Goal: Find specific page/section

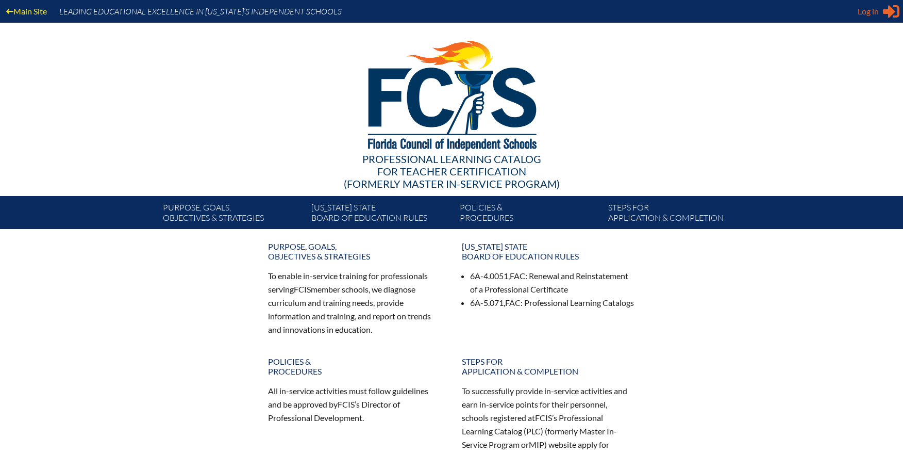
type input "[EMAIL_ADDRESS][DOMAIN_NAME]"
click at [875, 12] on span "Log in" at bounding box center [868, 11] width 21 height 12
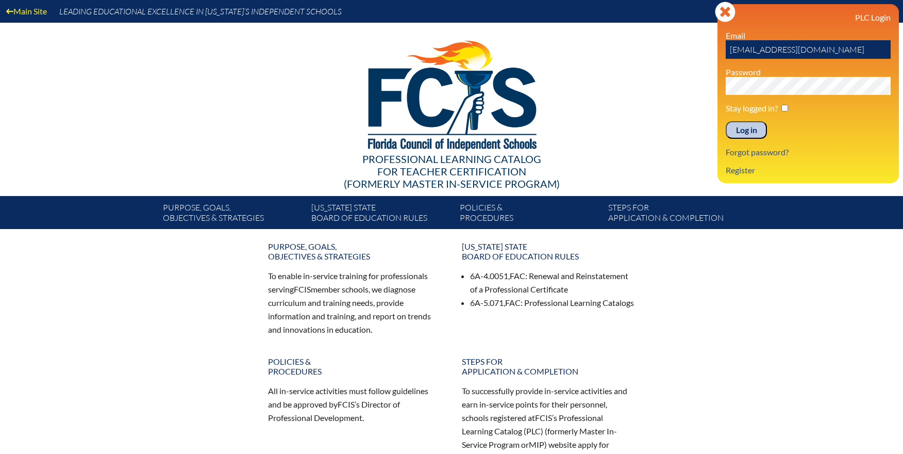
click at [750, 128] on input "Log in" at bounding box center [746, 130] width 41 height 18
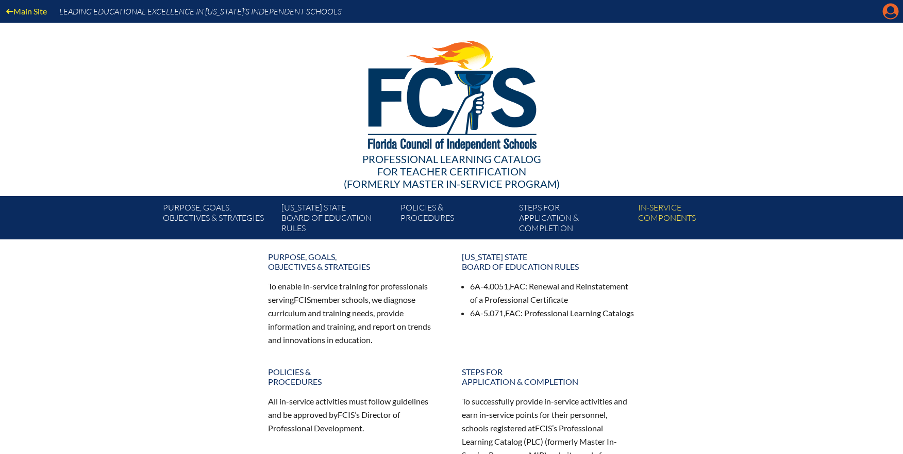
click at [891, 14] on icon at bounding box center [891, 12] width 16 height 16
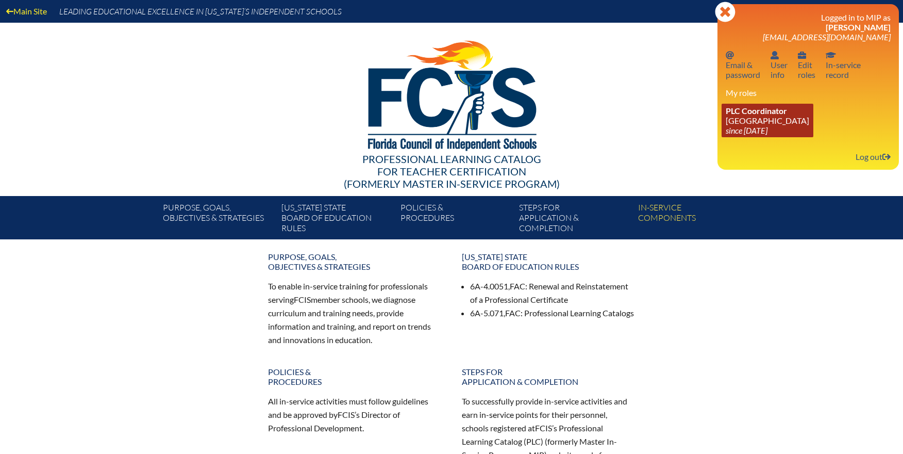
click at [797, 118] on link "PLC Coordinator [GEOGRAPHIC_DATA] since [DATE]" at bounding box center [768, 121] width 92 height 34
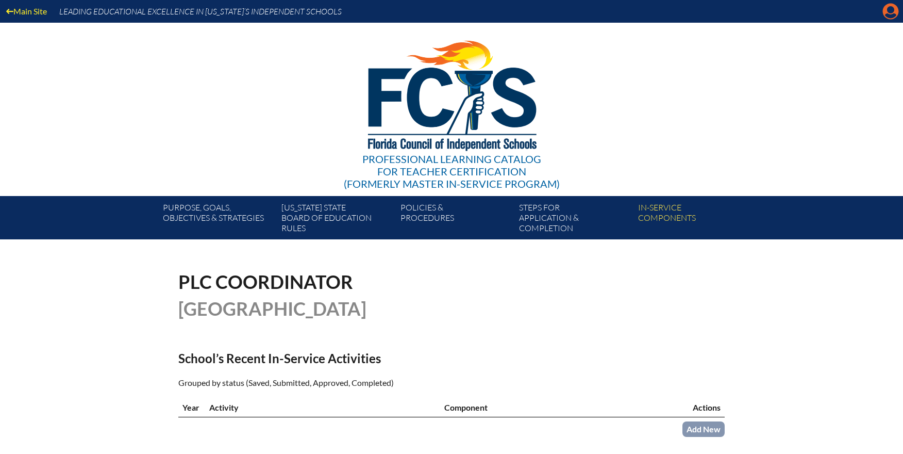
click at [887, 12] on icon at bounding box center [891, 12] width 16 height 16
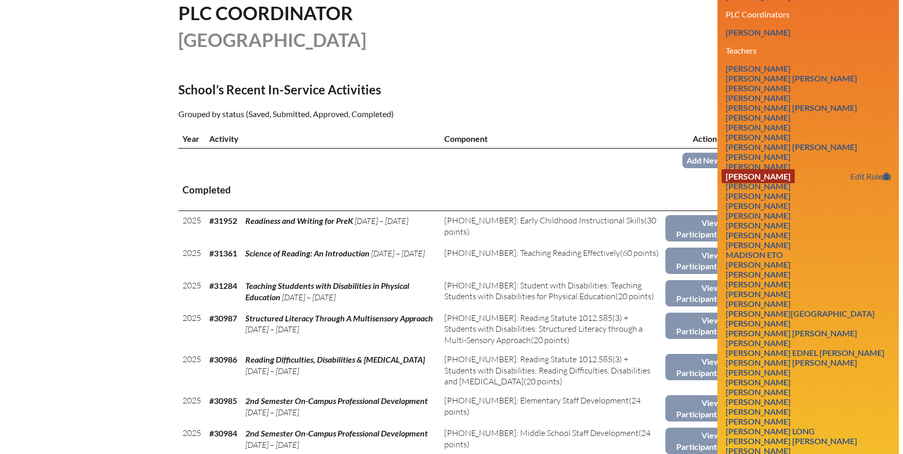
scroll to position [541, 0]
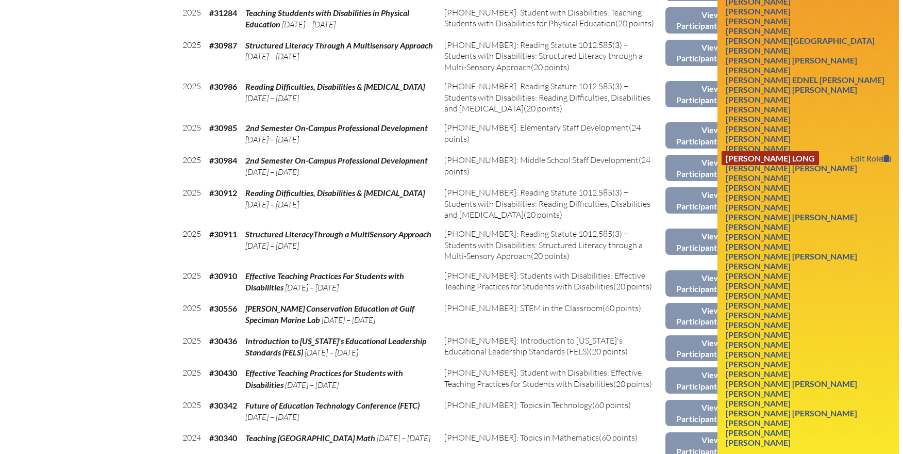
click at [786, 165] on link "Alexandra Hauter Long" at bounding box center [770, 158] width 97 height 14
